Goal: Information Seeking & Learning: Stay updated

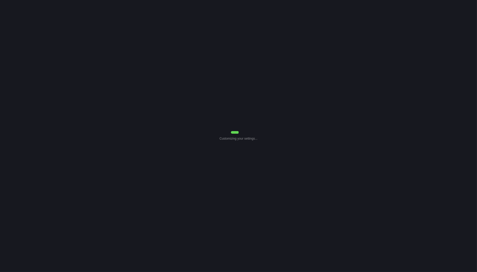
select select "Common Use"
select select "30"
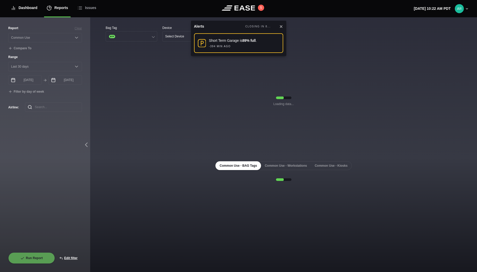
click at [29, 7] on div "Dashboard" at bounding box center [24, 7] width 27 height 17
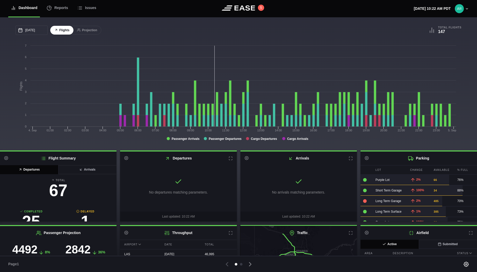
click at [176, 192] on p "No departures matching parameters." at bounding box center [178, 191] width 59 height 5
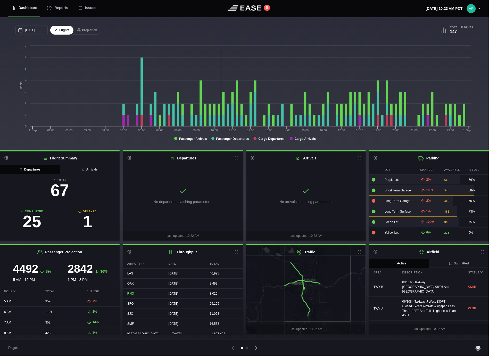
drag, startPoint x: 471, startPoint y: 338, endPoint x: 480, endPoint y: 349, distance: 14.2
click at [471, 271] on main "[DATE] September Sun Mon Tue Wed Thu Fri Sat 31 [DATE] 2 3 4 5 6 7 8 9 10 11 12…" at bounding box center [244, 178] width 489 height 322
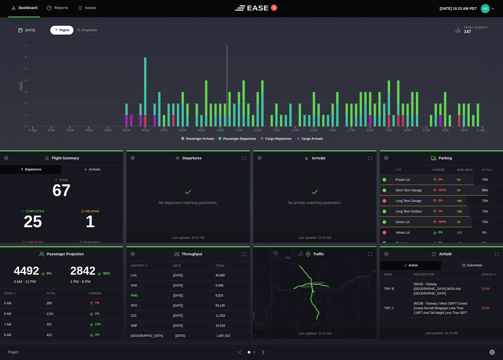
click at [443, 271] on div "09/016 - Taxiway [GEOGRAPHIC_DATA] 08/26 And [GEOGRAPHIC_DATA]" at bounding box center [441, 288] width 64 height 19
drag, startPoint x: 88, startPoint y: 32, endPoint x: 84, endPoint y: 30, distance: 3.7
click at [88, 32] on button "Projection" at bounding box center [87, 30] width 28 height 9
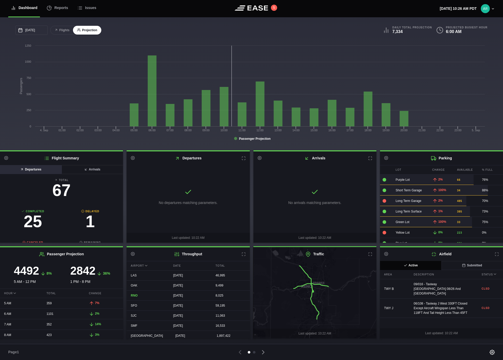
drag, startPoint x: 27, startPoint y: 170, endPoint x: 31, endPoint y: 170, distance: 3.9
click at [27, 170] on button "Departures" at bounding box center [31, 169] width 62 height 9
click at [88, 172] on button "Arrivals" at bounding box center [92, 169] width 62 height 9
click at [133, 158] on circle at bounding box center [132, 157] width 1 height 1
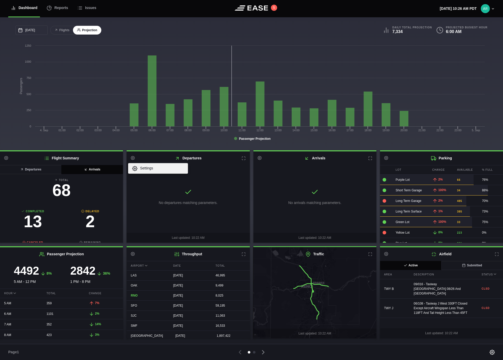
click at [137, 168] on link "Settings" at bounding box center [158, 168] width 60 height 11
select select "time"
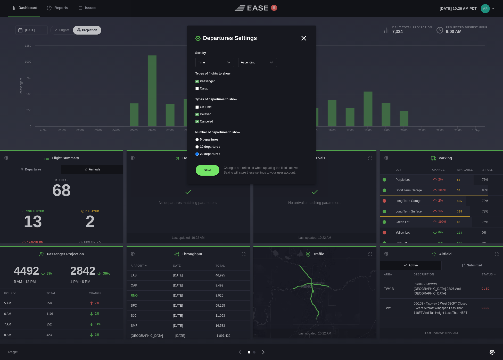
click at [306, 34] on header "Departures Settings" at bounding box center [251, 38] width 112 height 9
click at [303, 35] on icon at bounding box center [304, 38] width 8 height 8
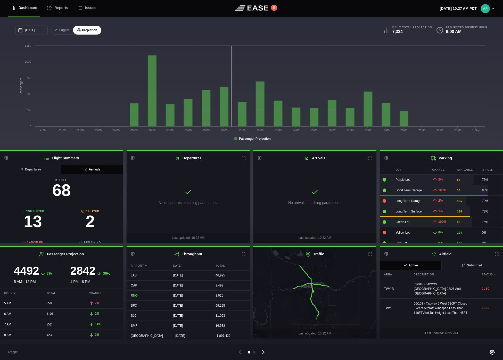
click at [262, 271] on icon at bounding box center [262, 351] width 7 height 7
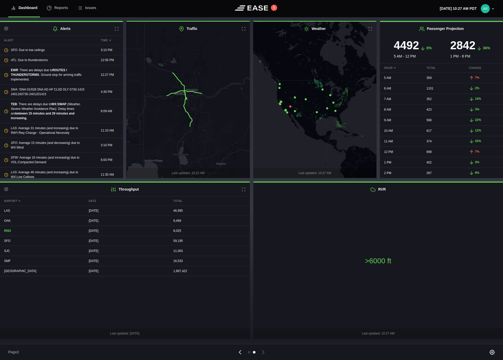
click at [239, 271] on icon at bounding box center [240, 352] width 2 height 4
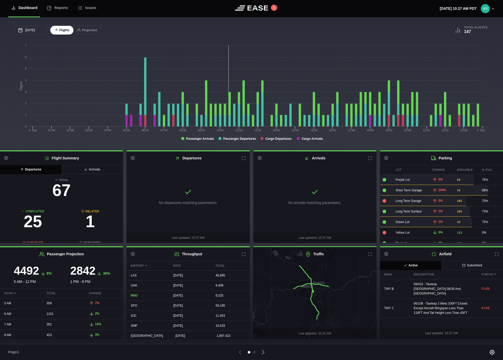
click at [342, 24] on div "[DATE] September Sun Mon Tue Wed Thu Fri Sat 31 [DATE] 2 3 4 5 6 7 8 9 10 11 12…" at bounding box center [251, 83] width 503 height 133
